Goal: Check status: Check status

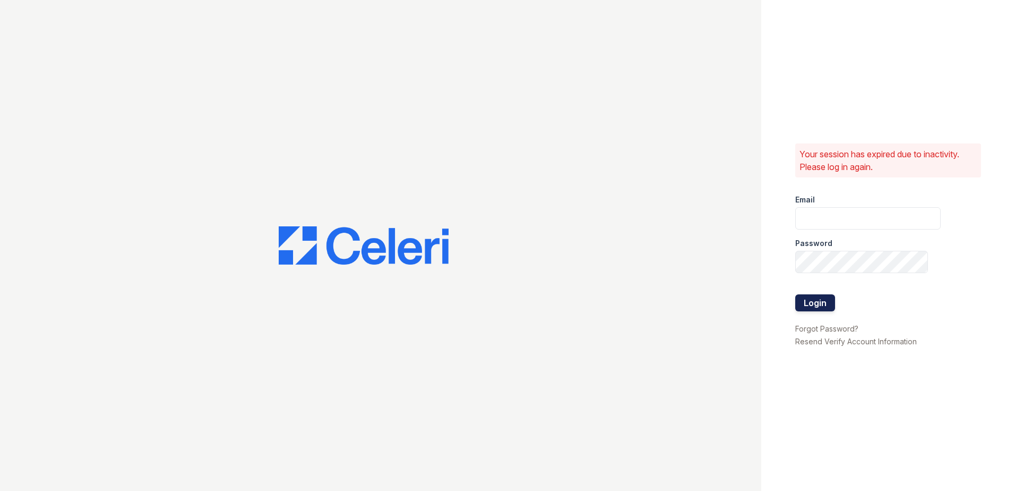
type input "[EMAIL_ADDRESS][DOMAIN_NAME]"
click at [829, 296] on button "Login" at bounding box center [816, 302] width 40 height 17
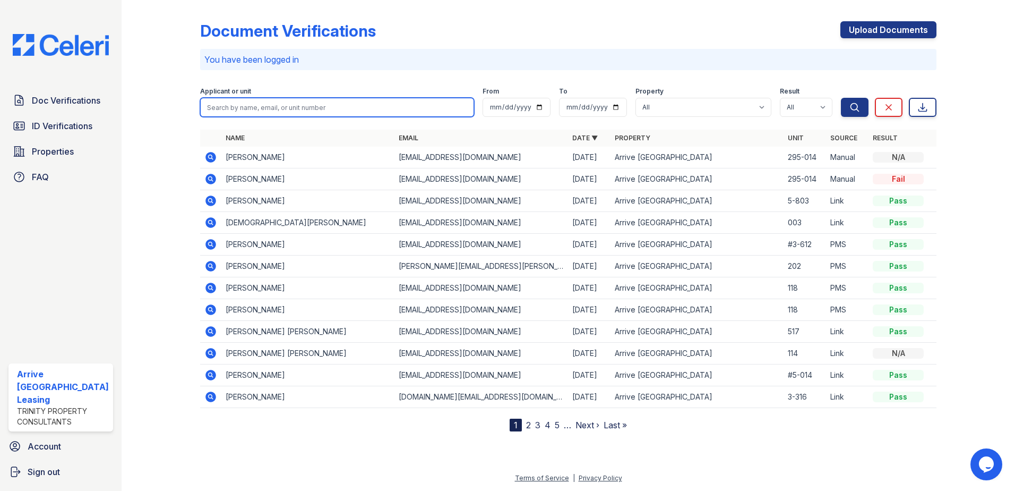
click at [298, 111] on input "search" at bounding box center [337, 107] width 275 height 19
type input "sana"
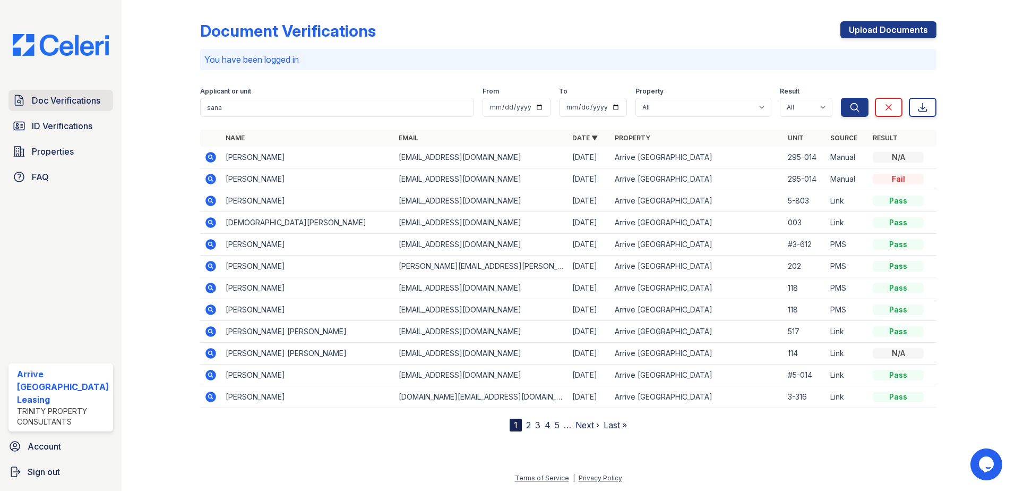
click at [57, 98] on span "Doc Verifications" at bounding box center [66, 100] width 69 height 13
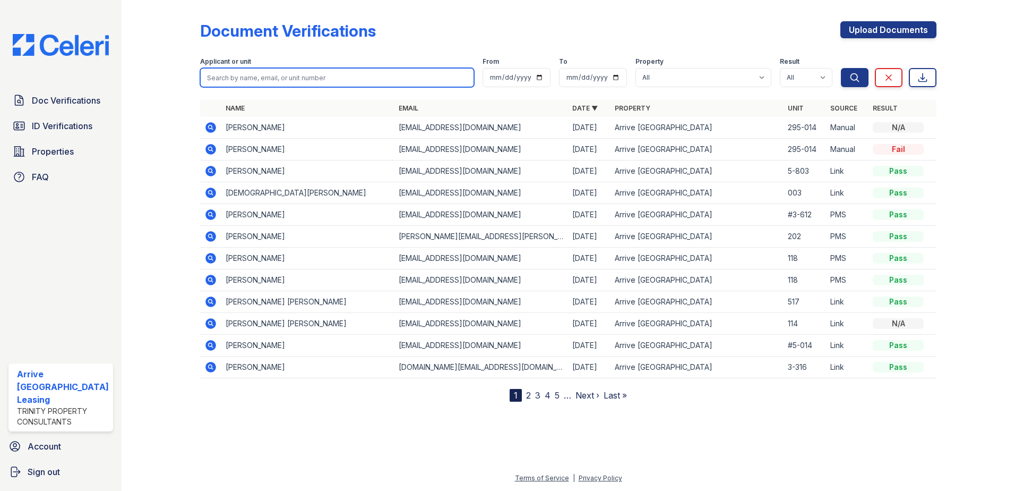
click at [314, 76] on input "search" at bounding box center [337, 77] width 275 height 19
type input "sana"
click at [841, 68] on button "Search" at bounding box center [855, 77] width 28 height 19
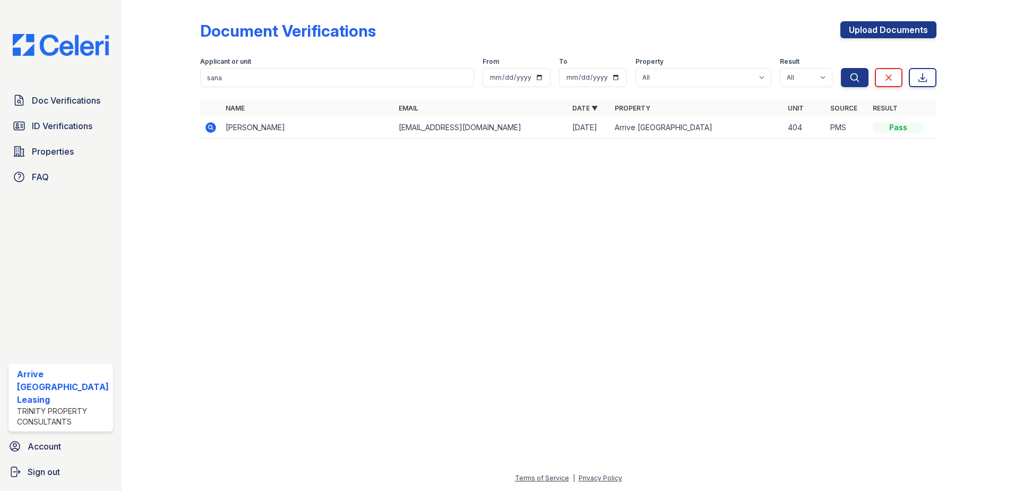
click at [207, 126] on icon at bounding box center [211, 127] width 11 height 11
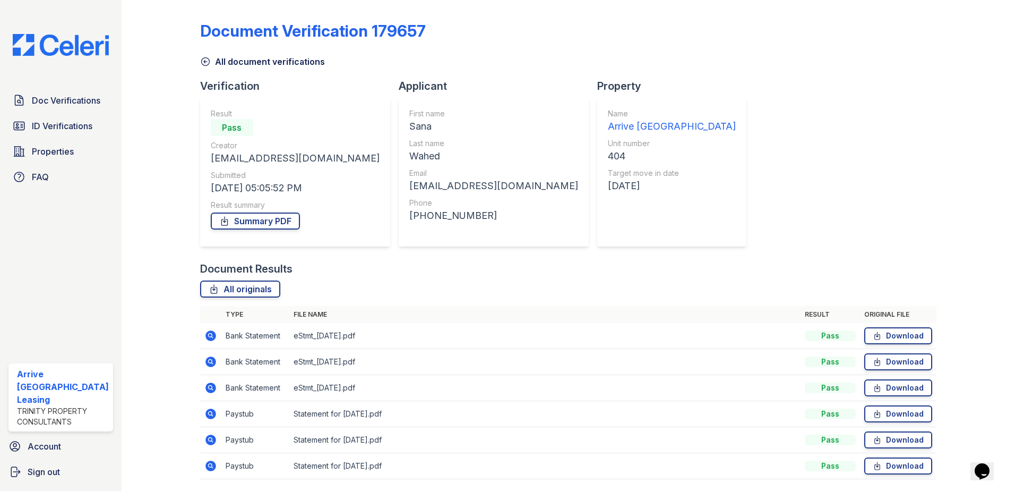
click at [207, 335] on icon at bounding box center [210, 335] width 13 height 13
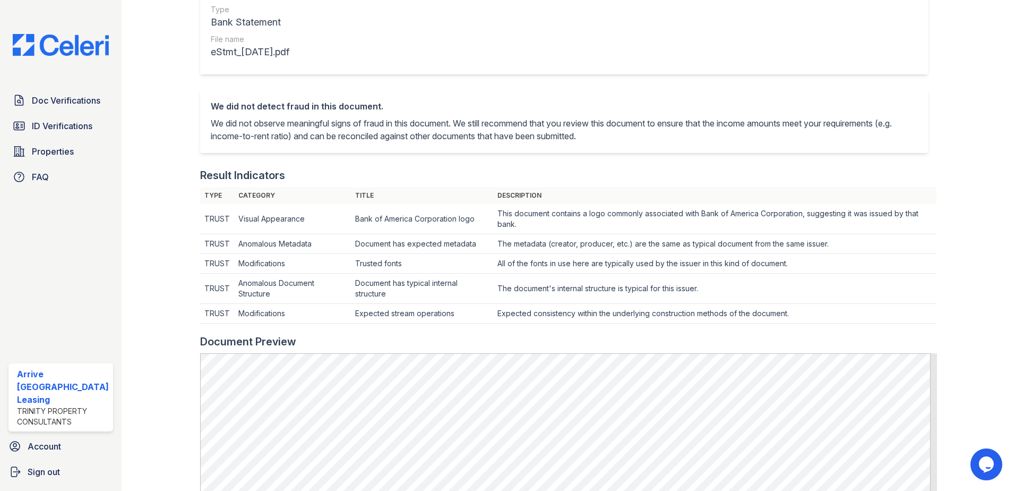
scroll to position [319, 0]
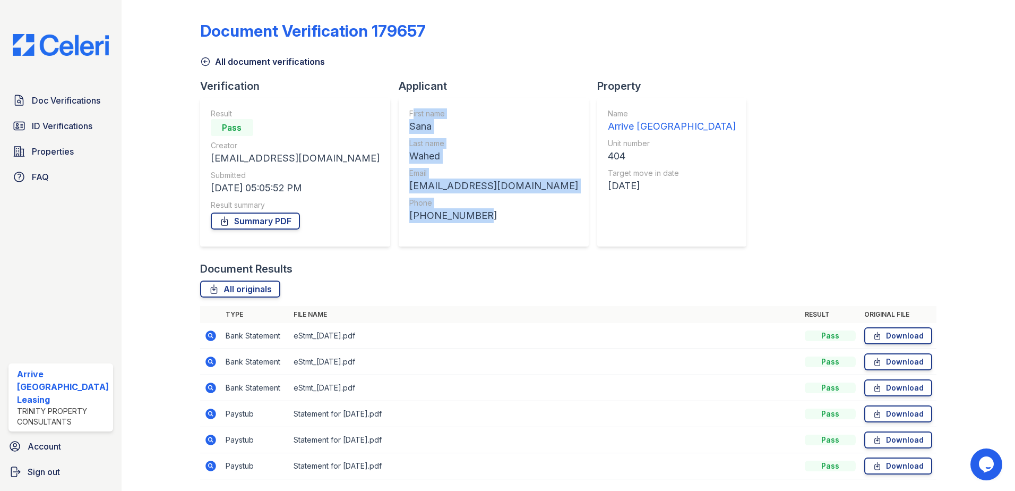
drag, startPoint x: 344, startPoint y: 110, endPoint x: 462, endPoint y: 223, distance: 163.0
click at [462, 223] on div "First name [GEOGRAPHIC_DATA] Last name [PERSON_NAME] Email [EMAIL_ADDRESS][DOMA…" at bounding box center [494, 172] width 190 height 149
click at [205, 58] on icon at bounding box center [205, 61] width 11 height 11
